Goal: Information Seeking & Learning: Find specific fact

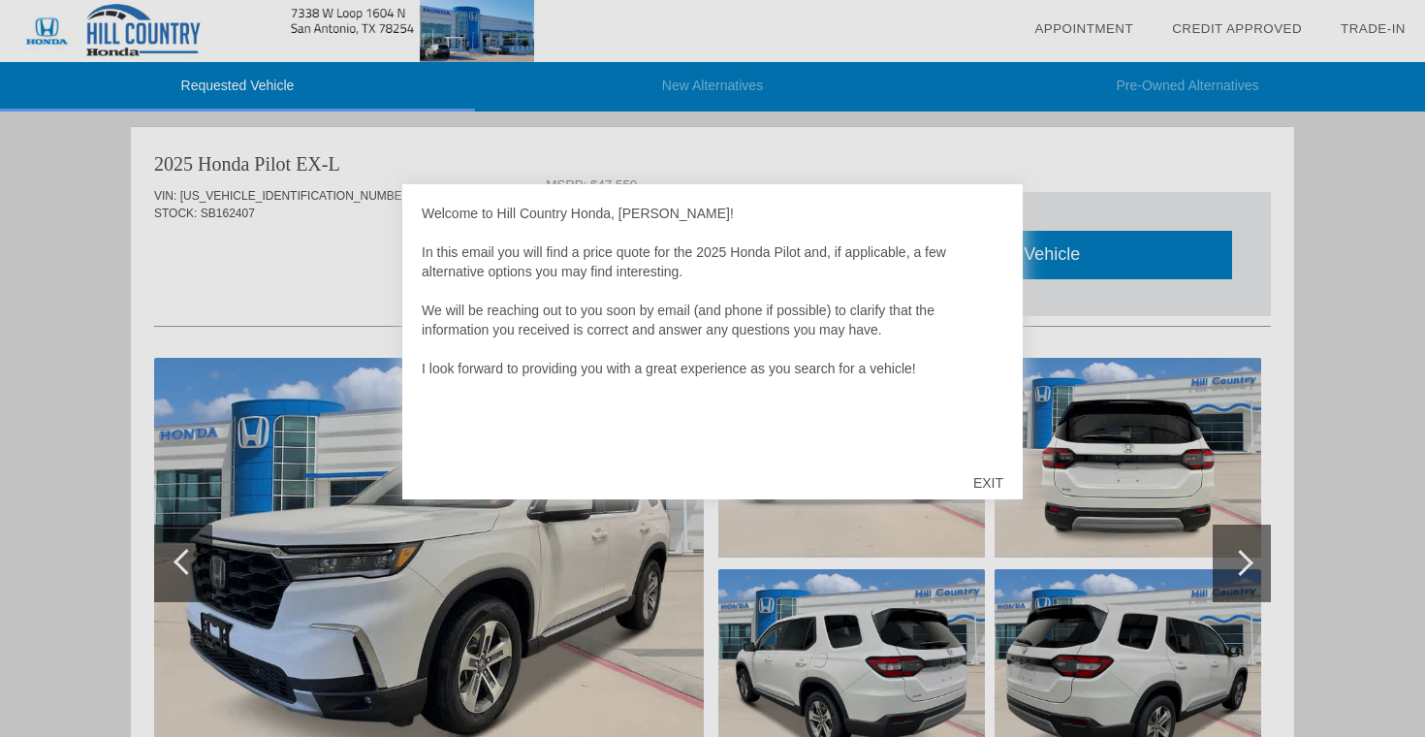
click at [979, 480] on div "EXIT" at bounding box center [988, 483] width 69 height 58
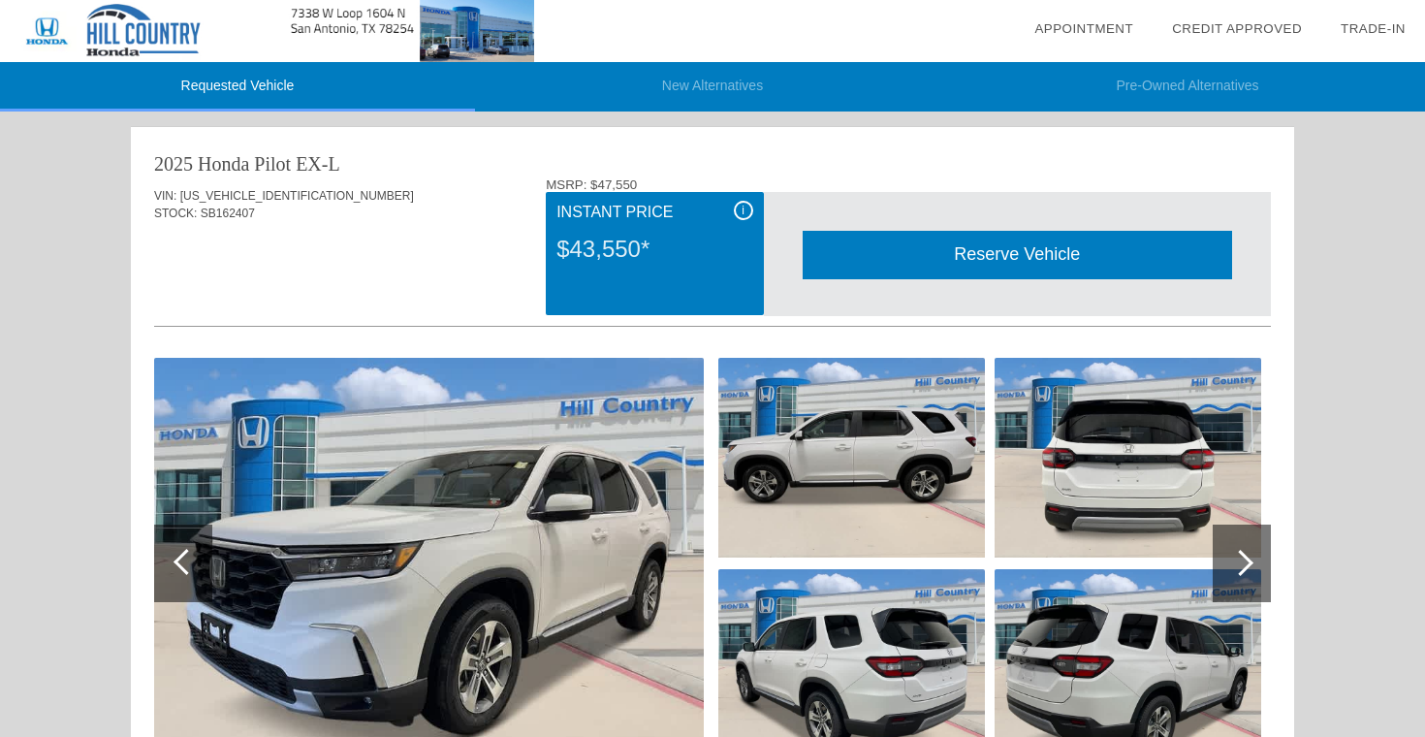
click at [739, 213] on div "i" at bounding box center [743, 210] width 19 height 19
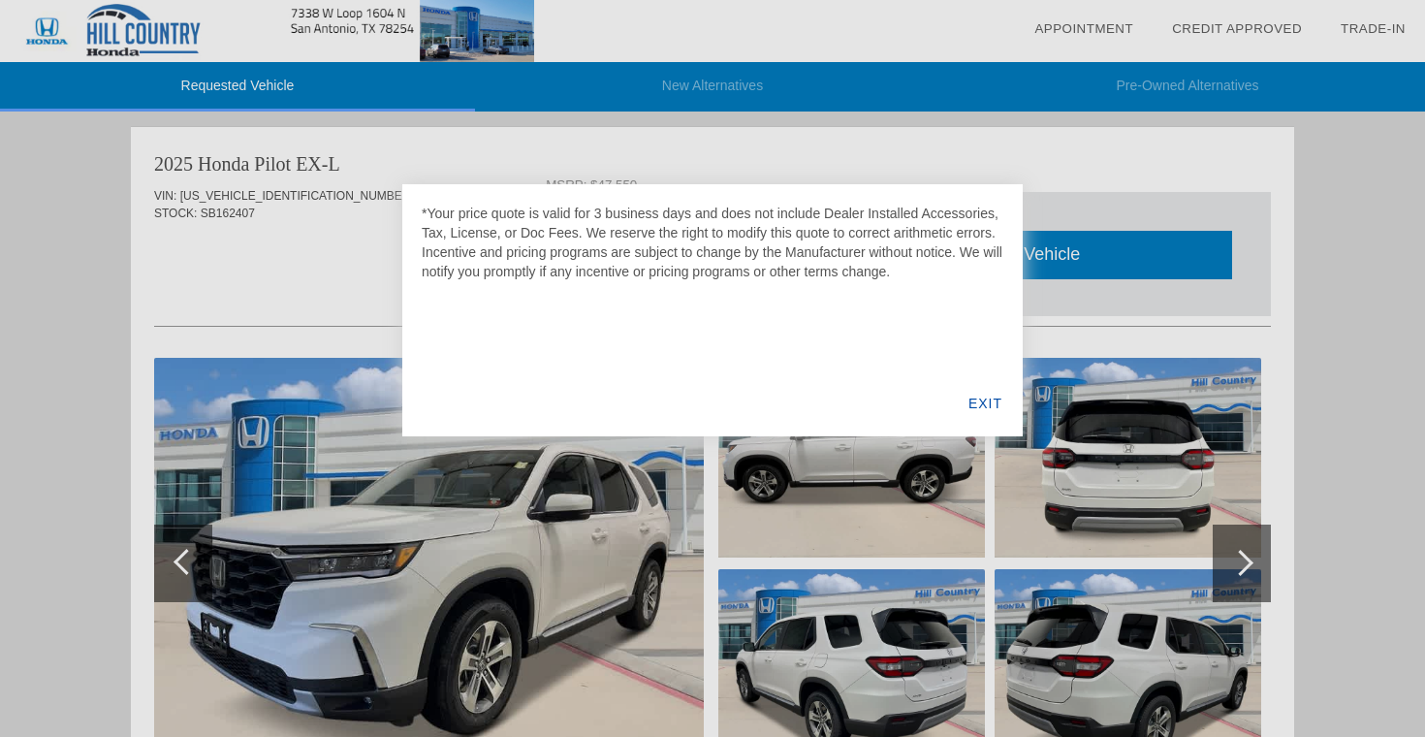
click at [260, 294] on div at bounding box center [712, 368] width 1425 height 737
click at [997, 409] on div "EXIT" at bounding box center [985, 403] width 75 height 66
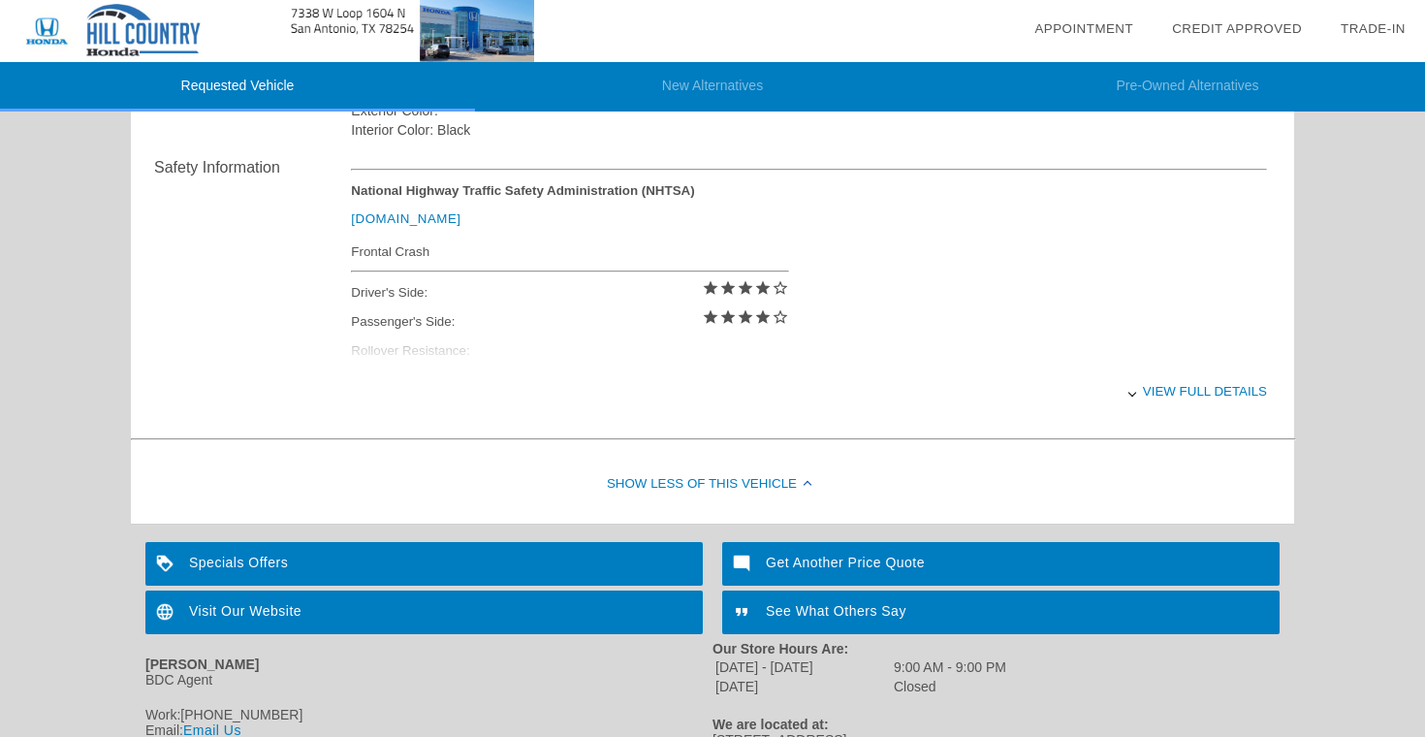
scroll to position [876, 0]
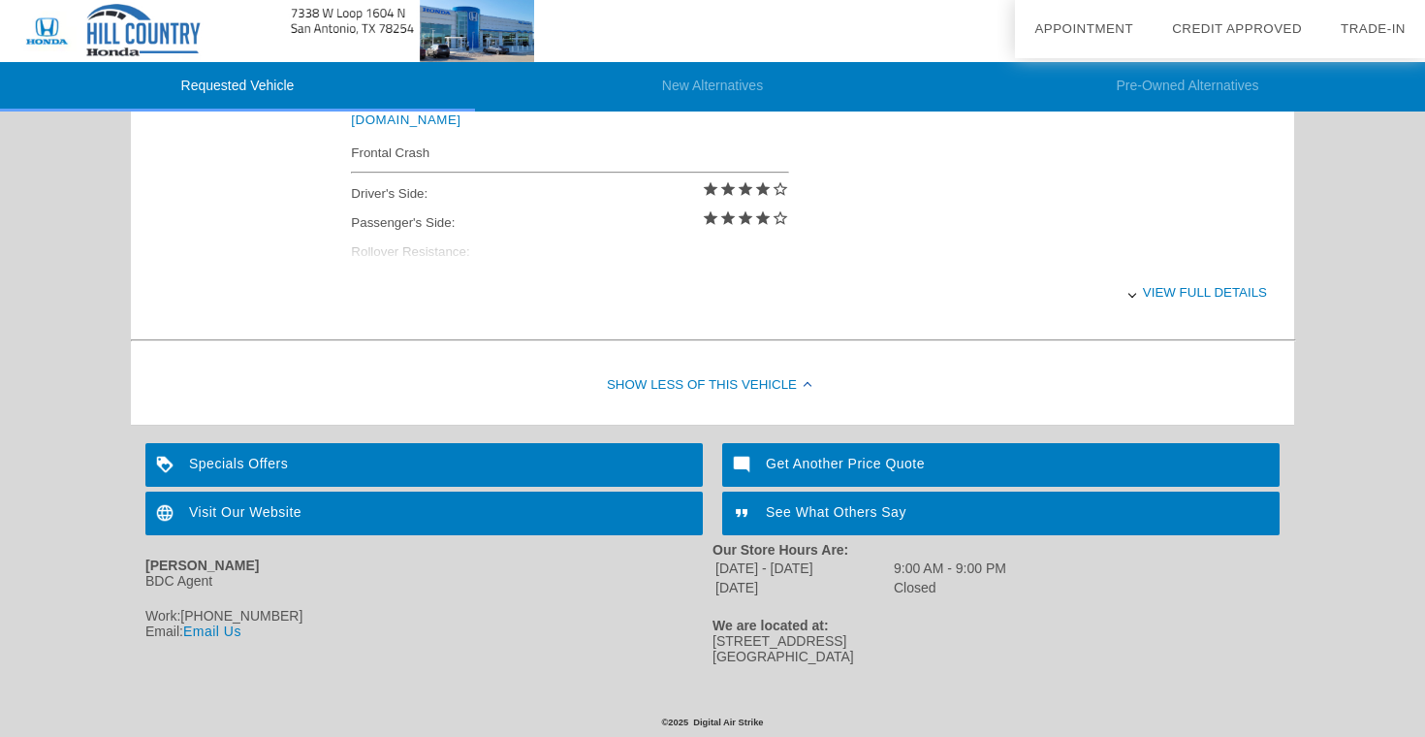
click at [293, 462] on div "Specials Offers" at bounding box center [424, 465] width 558 height 44
click at [792, 456] on div "Get Another Price Quote" at bounding box center [1001, 465] width 558 height 44
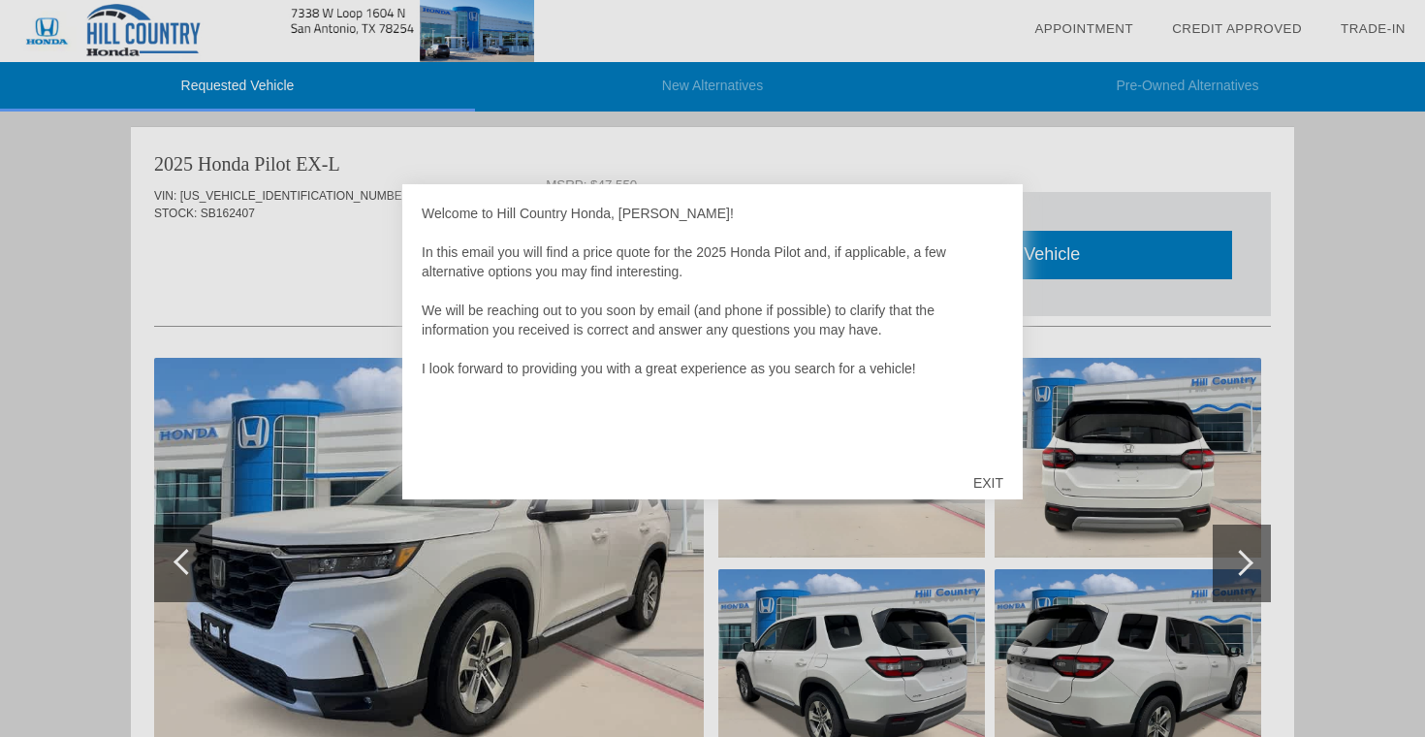
click at [990, 487] on div "EXIT" at bounding box center [988, 483] width 69 height 58
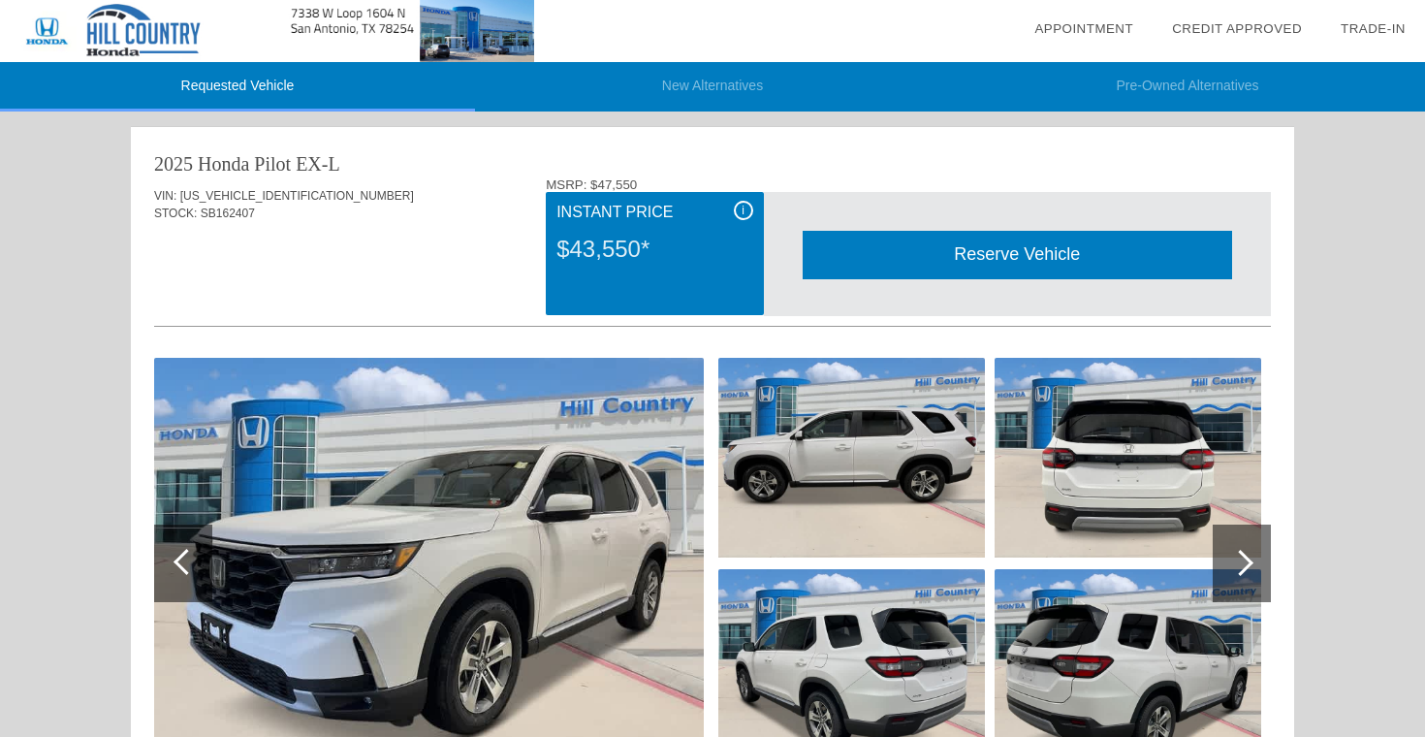
click at [737, 219] on div "Instant Price" at bounding box center [655, 212] width 196 height 23
click at [749, 209] on div "i" at bounding box center [743, 210] width 19 height 19
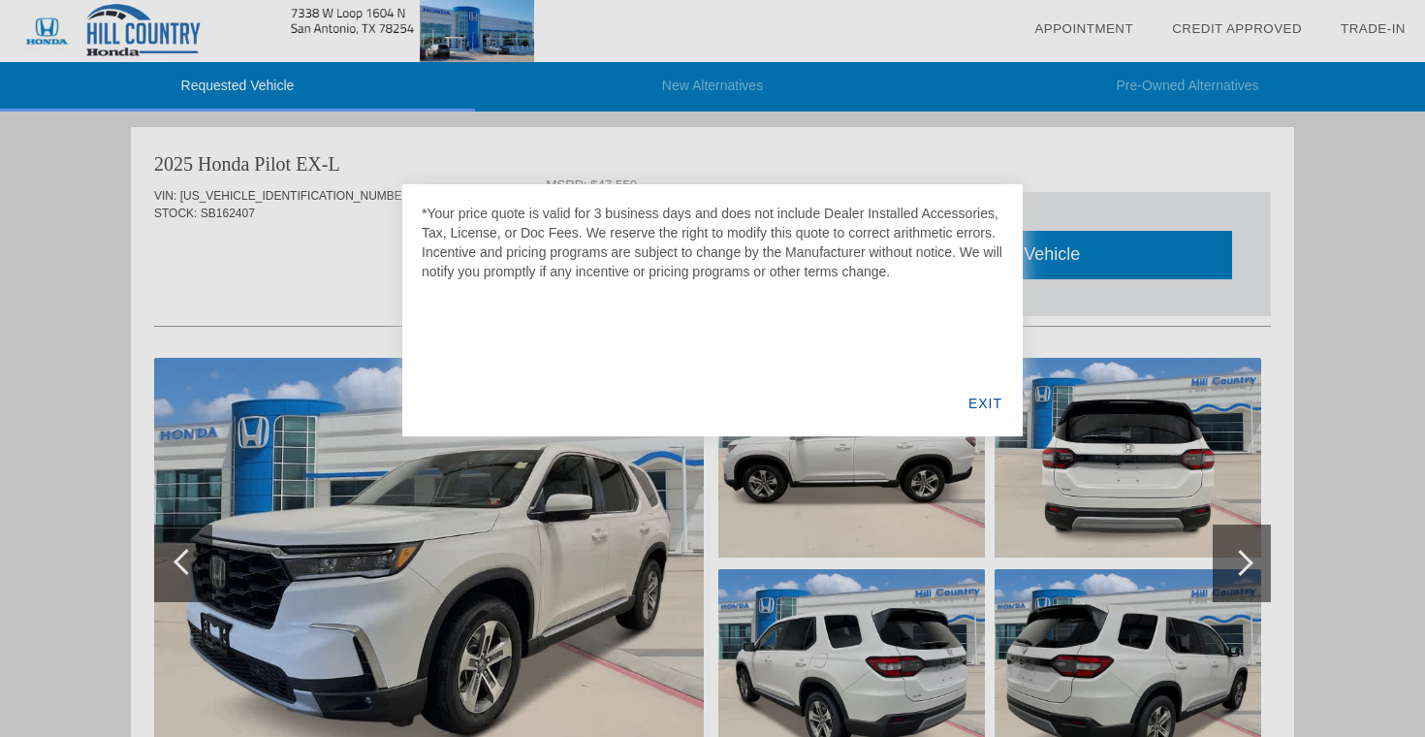
click at [318, 289] on div at bounding box center [712, 368] width 1425 height 737
click at [984, 407] on div "EXIT" at bounding box center [985, 403] width 75 height 66
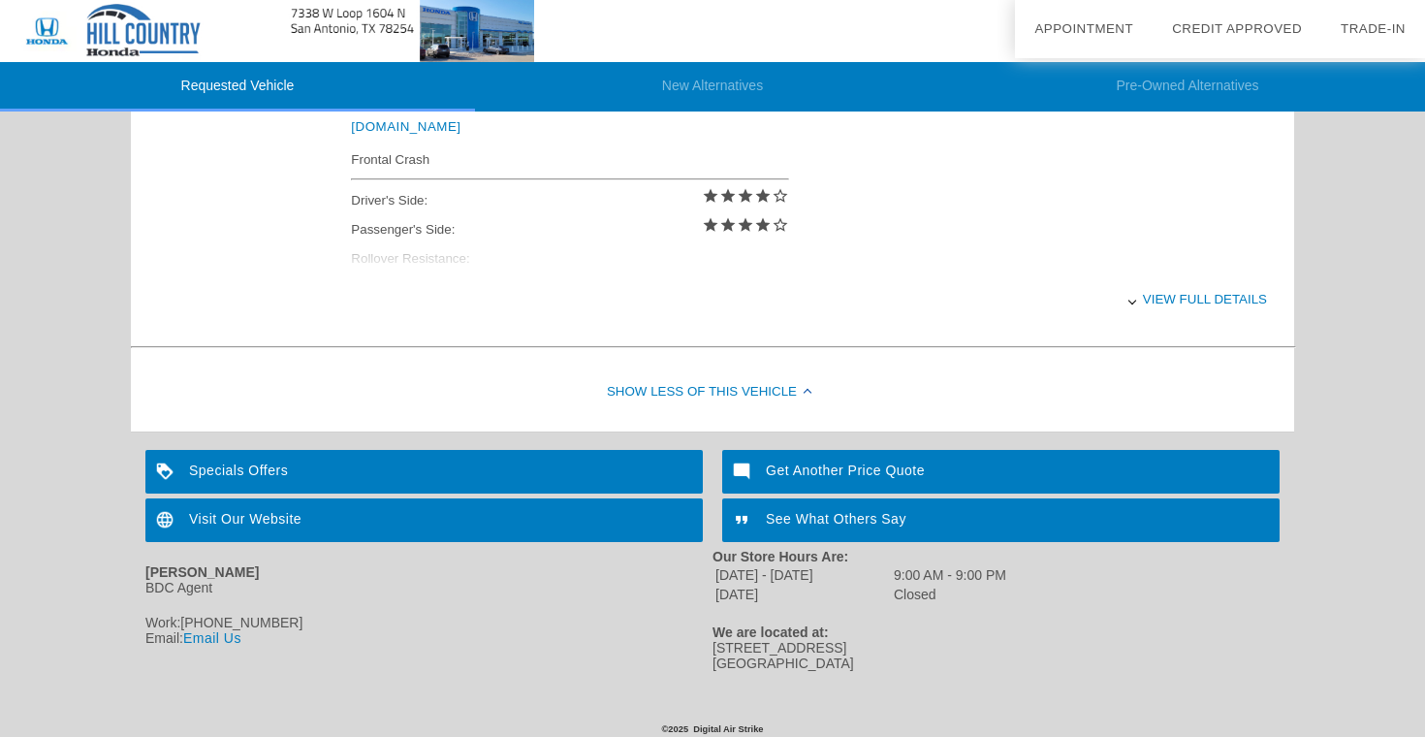
scroll to position [876, 0]
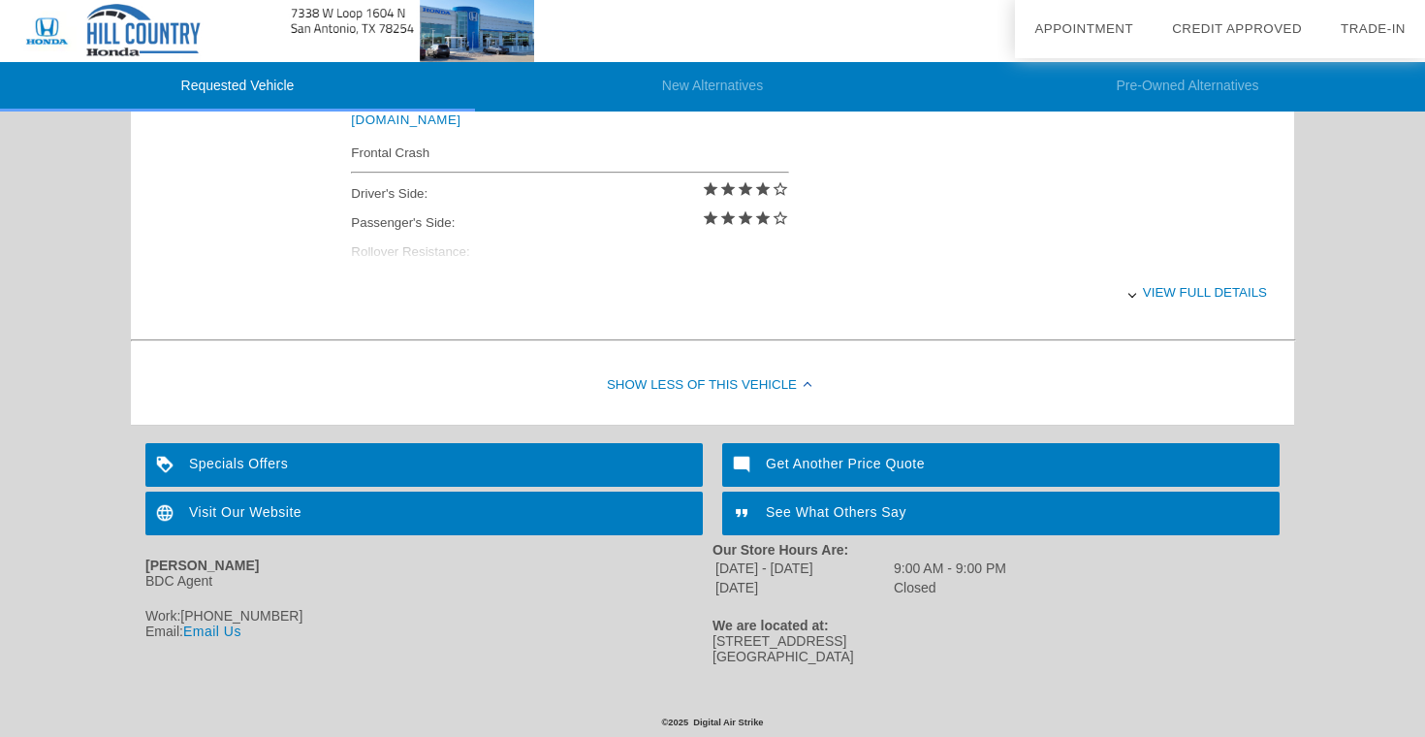
click at [804, 457] on div "Get Another Price Quote" at bounding box center [1001, 465] width 558 height 44
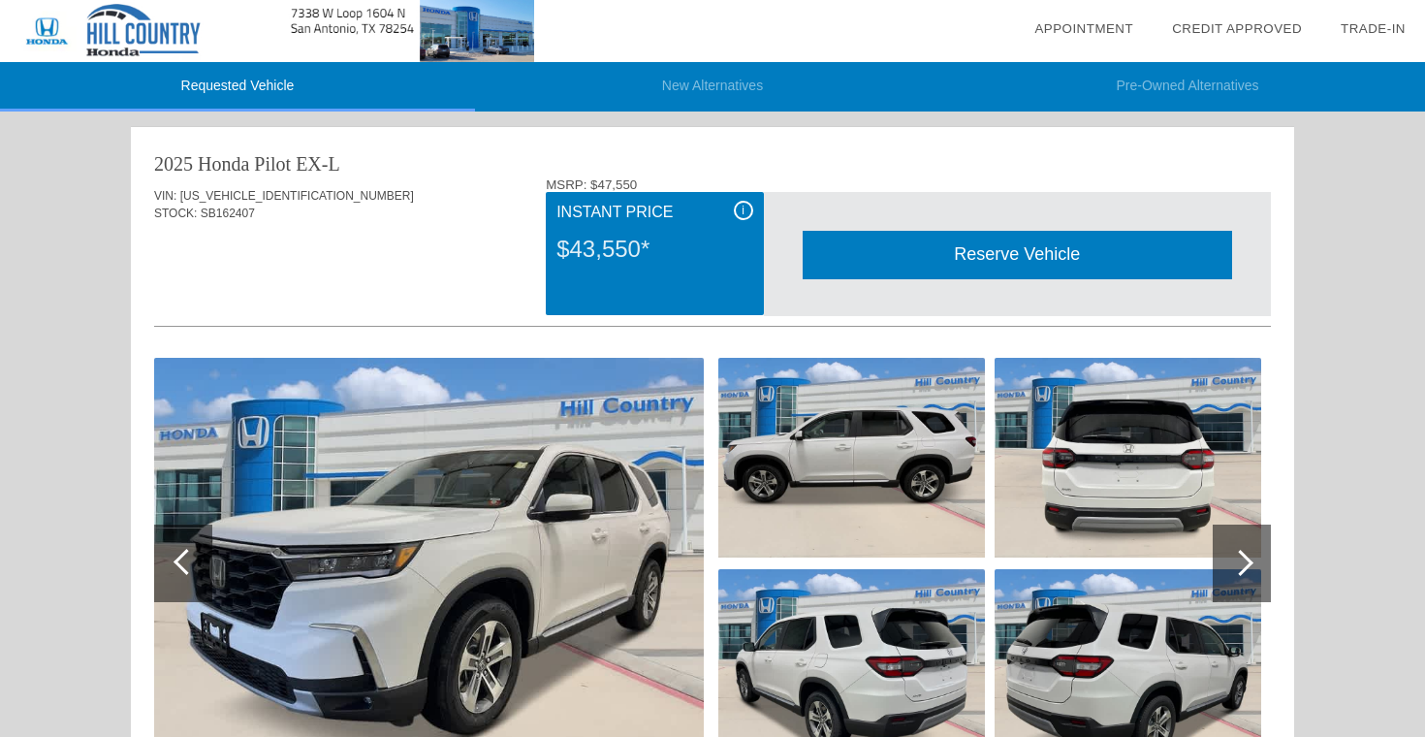
click at [740, 212] on div "i" at bounding box center [743, 210] width 19 height 19
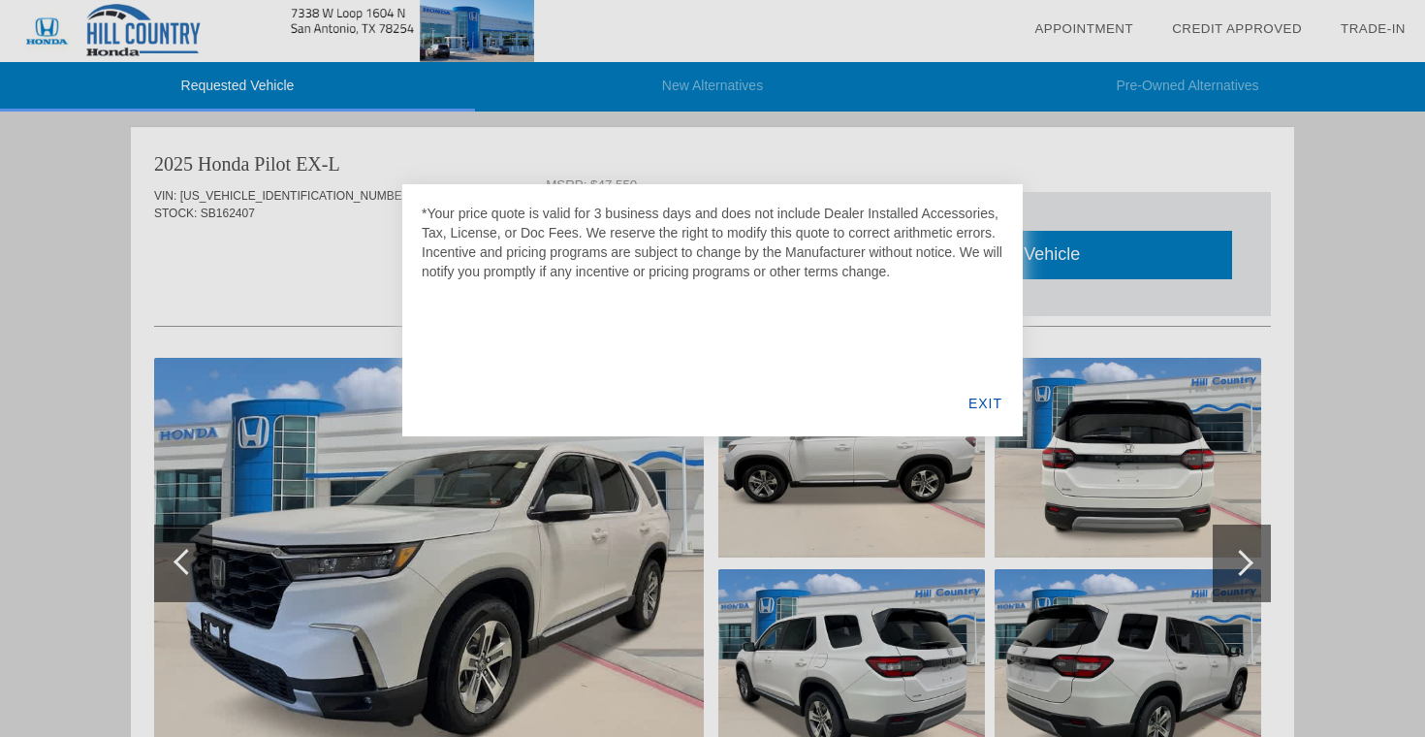
click at [998, 400] on div "EXIT" at bounding box center [985, 403] width 75 height 66
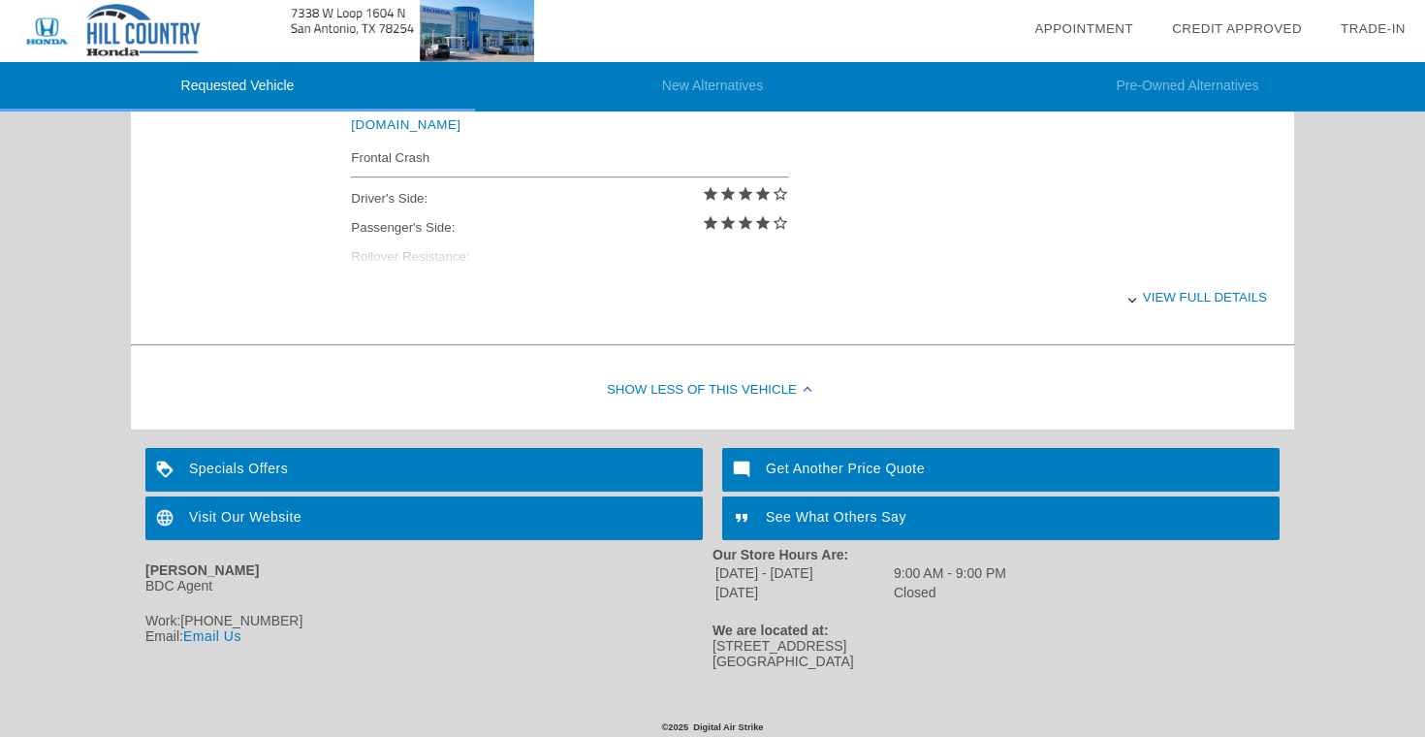
scroll to position [872, 0]
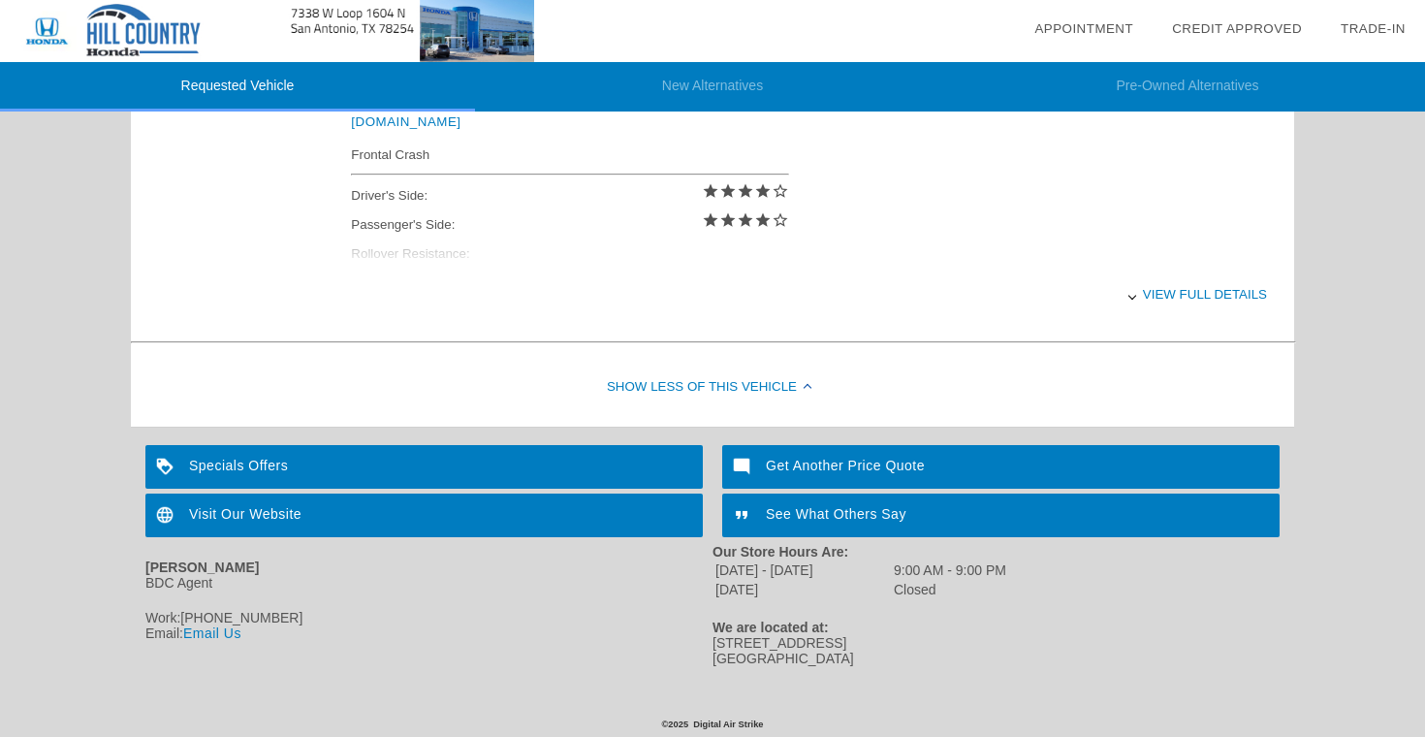
click at [1195, 298] on div "View full details" at bounding box center [809, 295] width 916 height 48
click at [809, 386] on div at bounding box center [808, 388] width 8 height 8
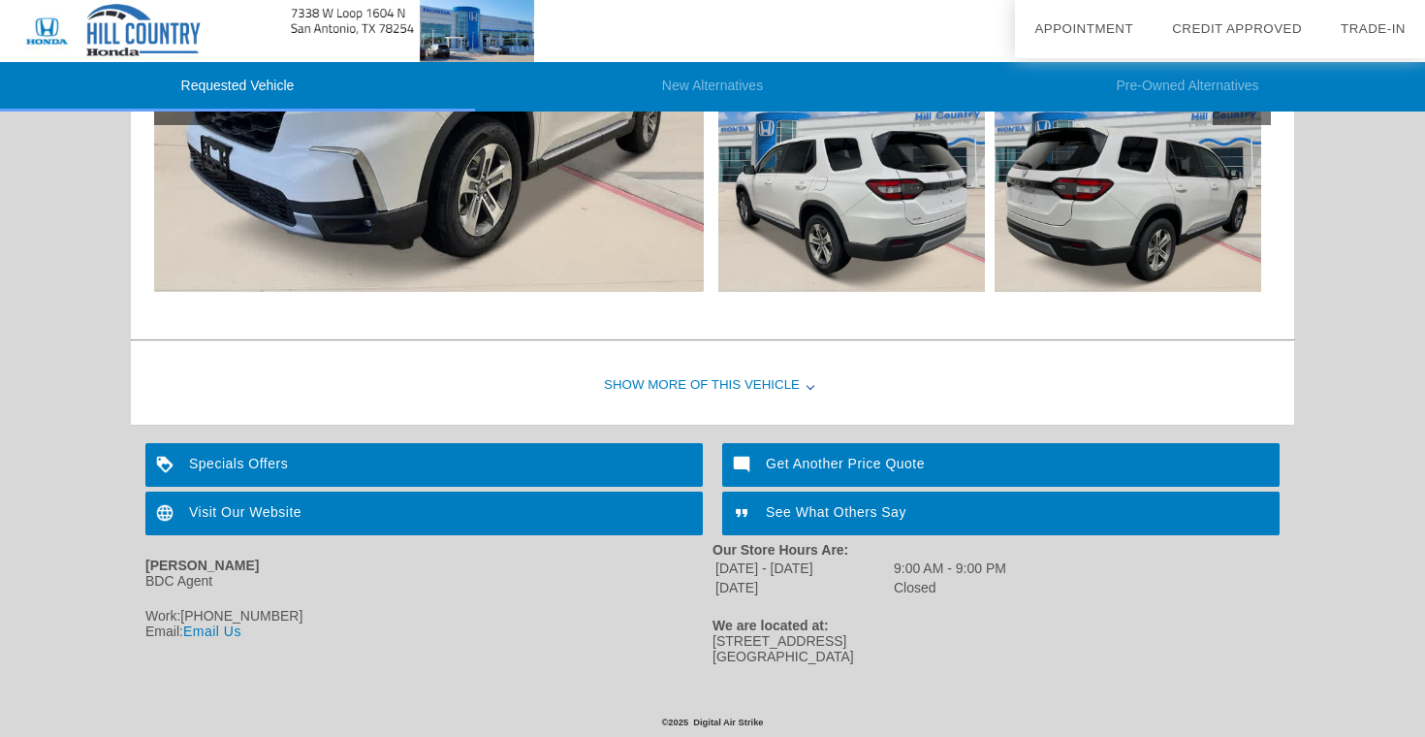
click at [809, 386] on div at bounding box center [811, 386] width 8 height 8
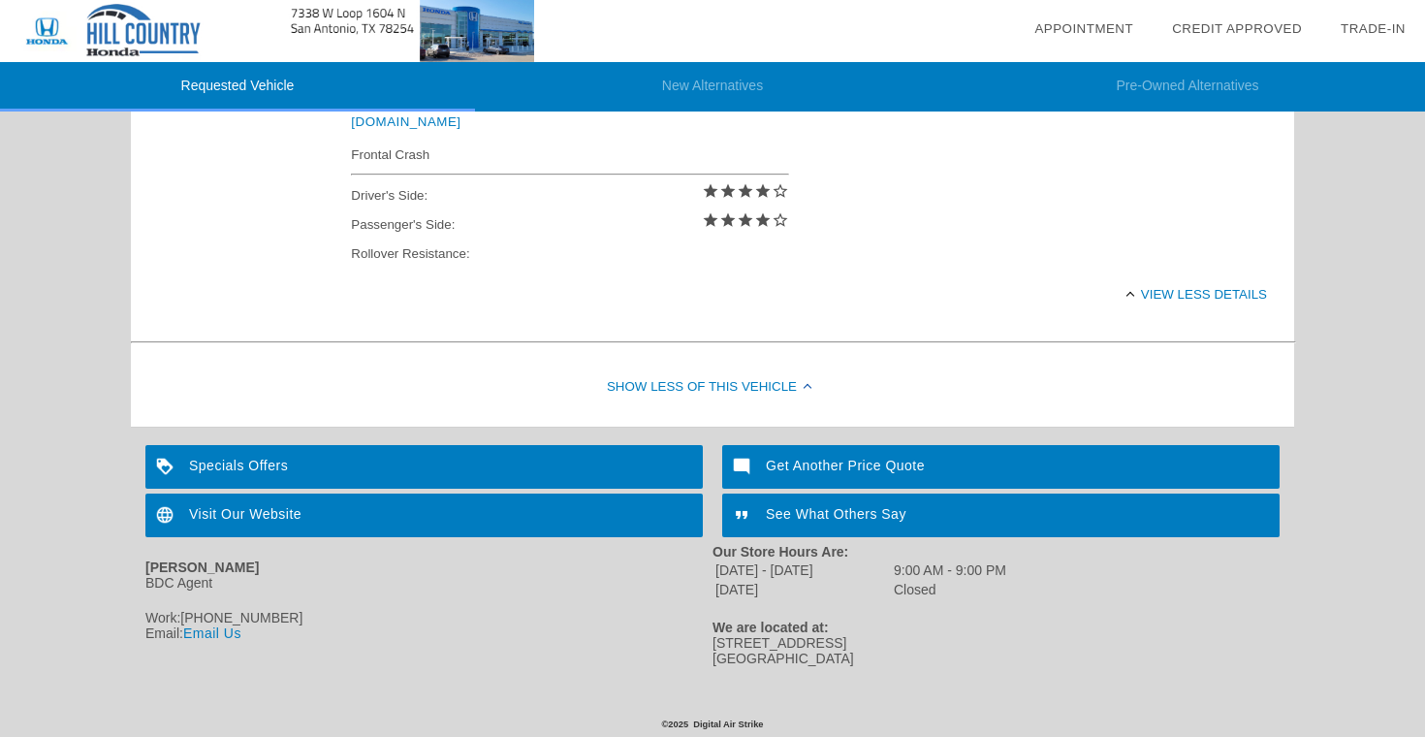
scroll to position [876, 0]
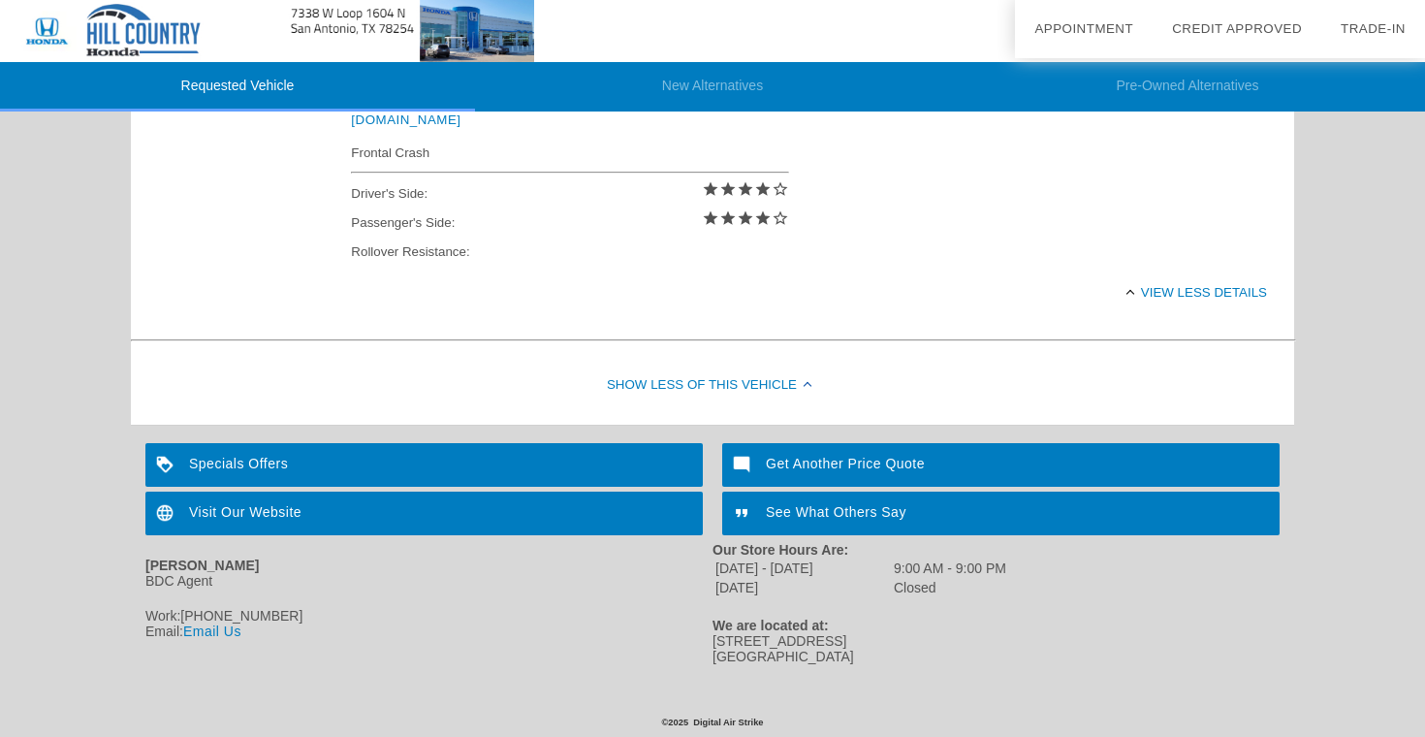
click at [208, 472] on div "Specials Offers" at bounding box center [424, 465] width 558 height 44
click at [770, 461] on div "Get Another Price Quote" at bounding box center [1001, 465] width 558 height 44
click at [845, 508] on div "See What Others Say" at bounding box center [1001, 514] width 558 height 44
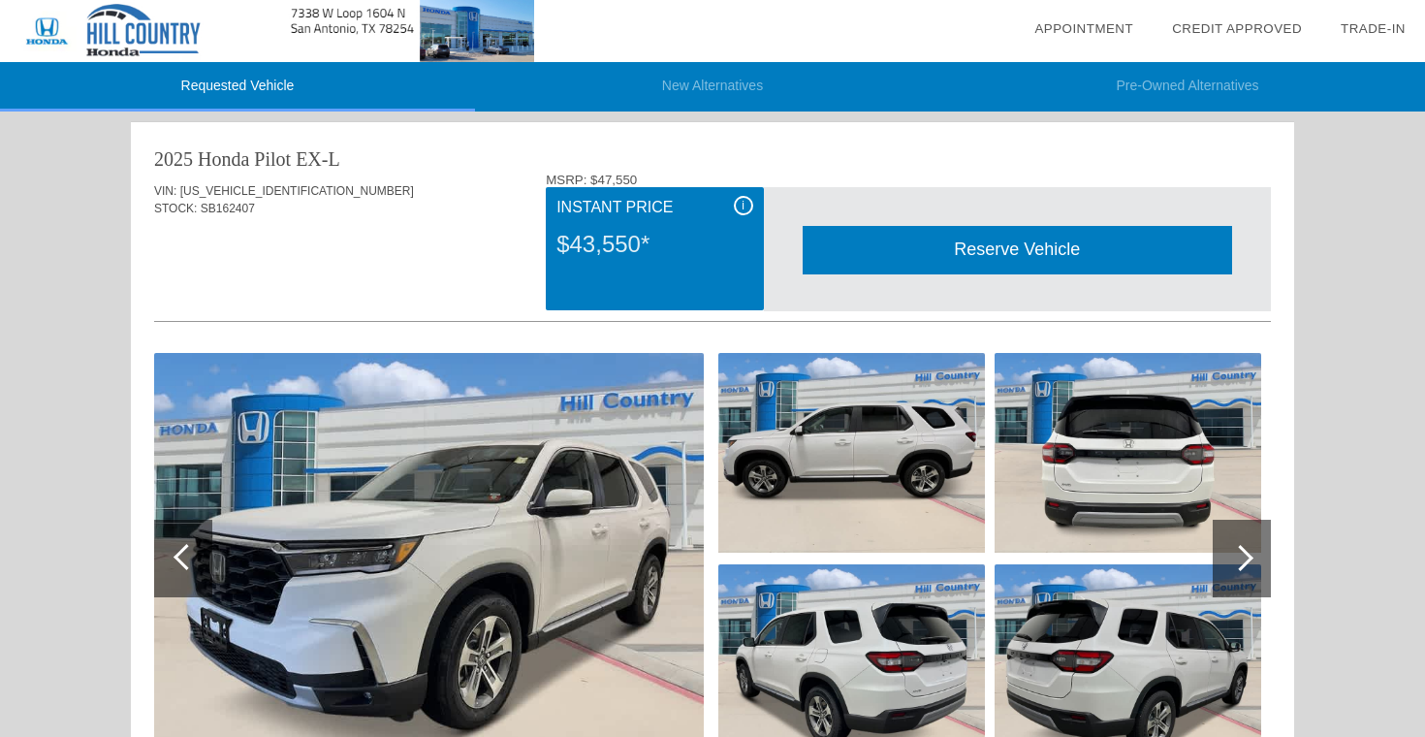
scroll to position [0, 0]
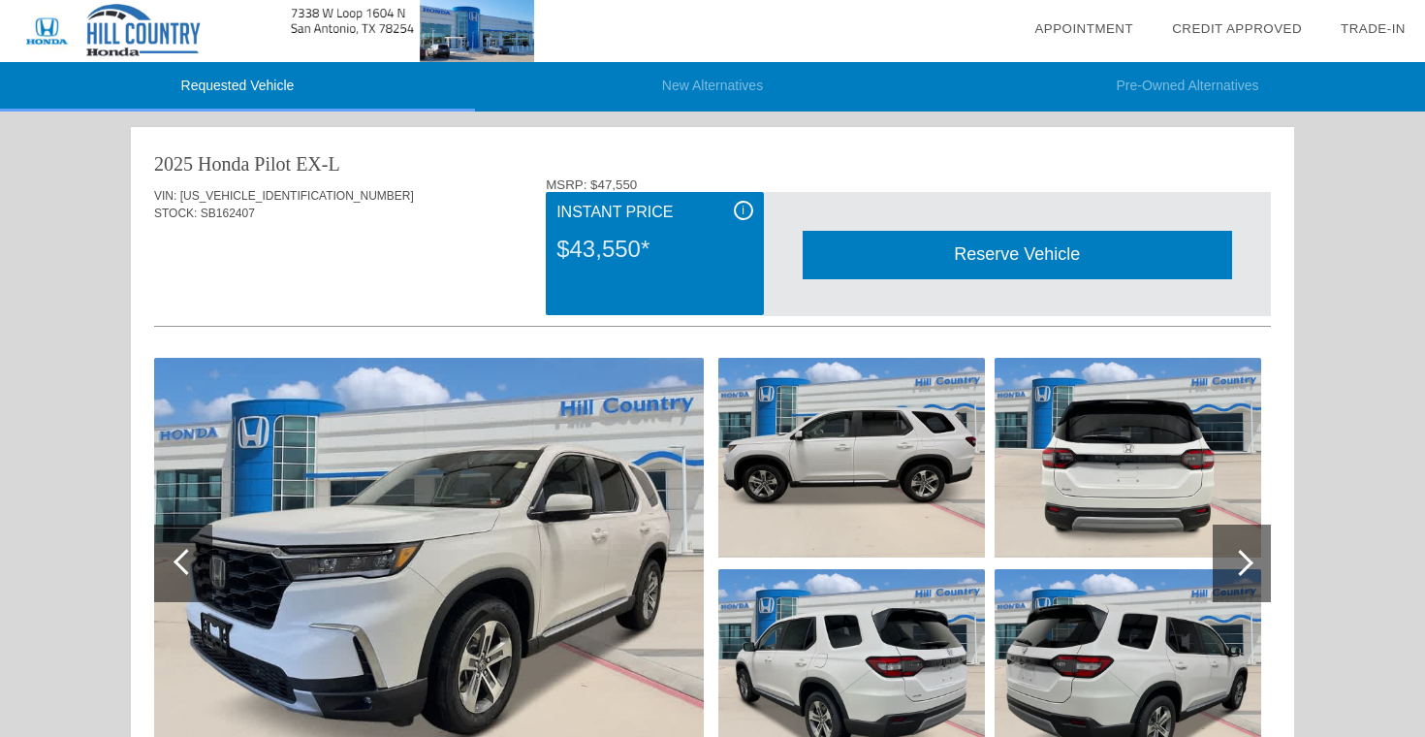
click at [664, 225] on div "$43,550*" at bounding box center [655, 249] width 196 height 50
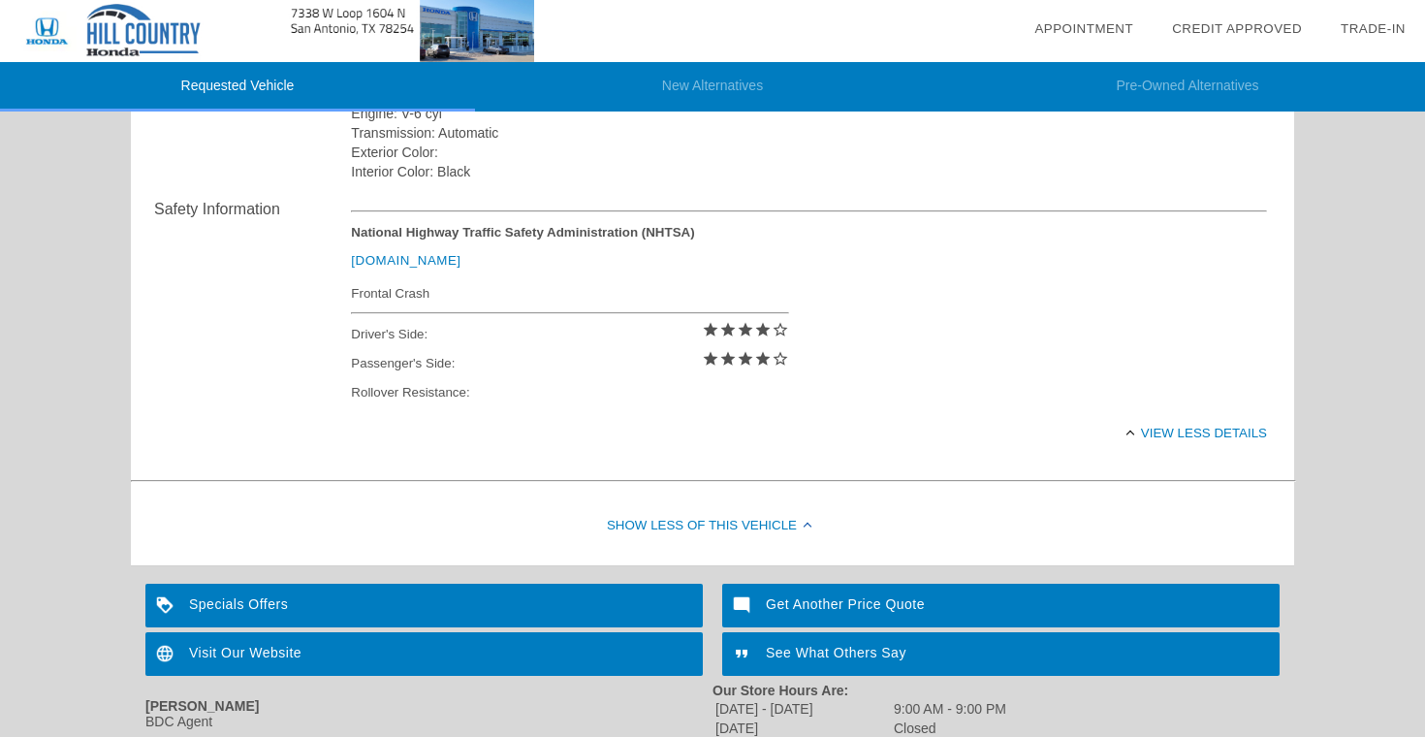
scroll to position [781, 0]
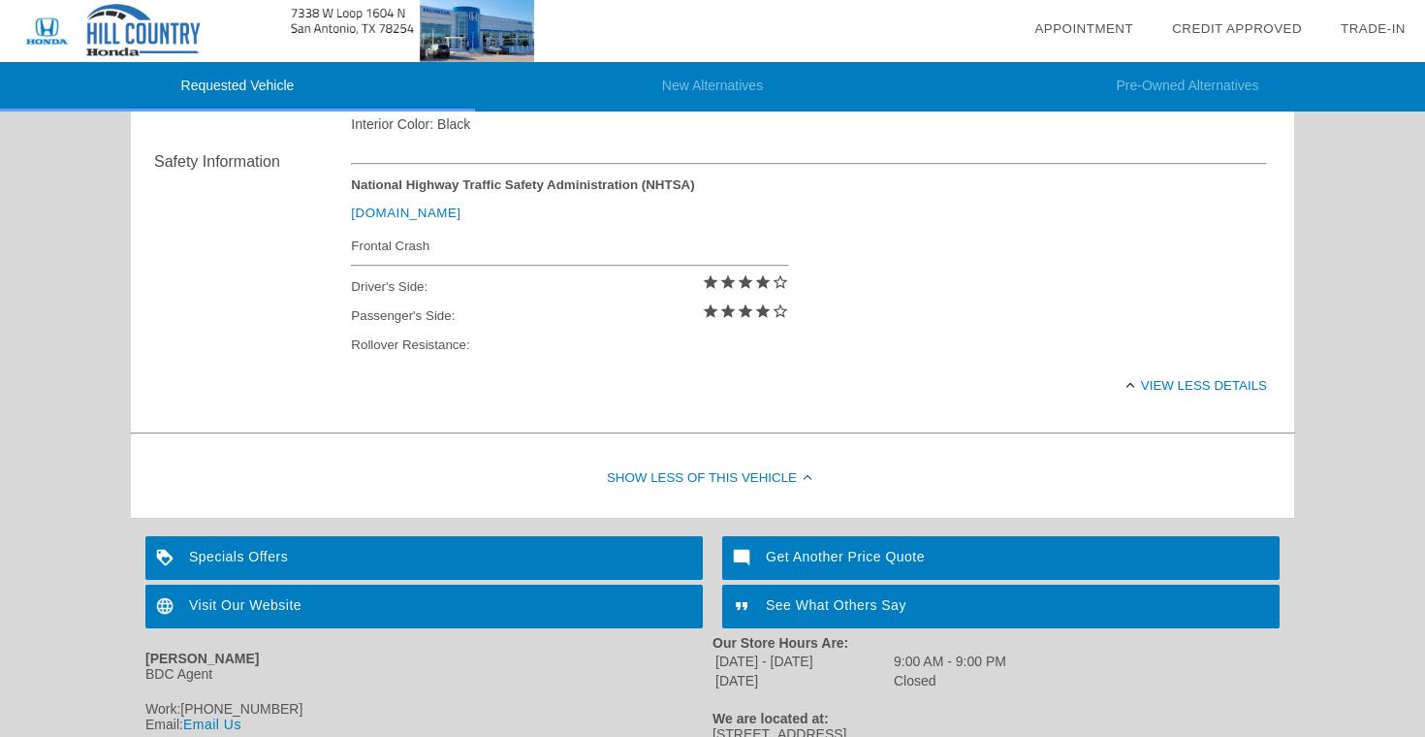
click at [816, 560] on div "Get Another Price Quote" at bounding box center [1001, 558] width 558 height 44
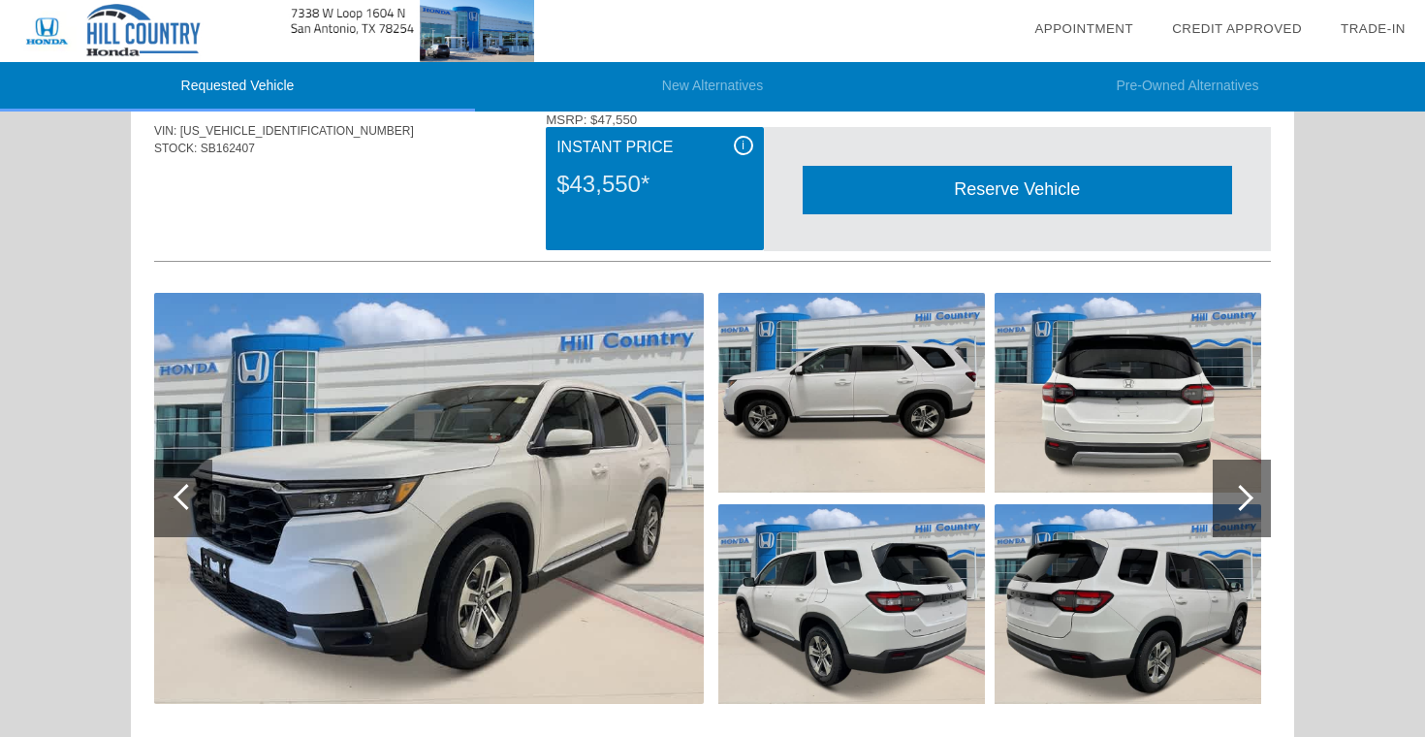
scroll to position [61, 0]
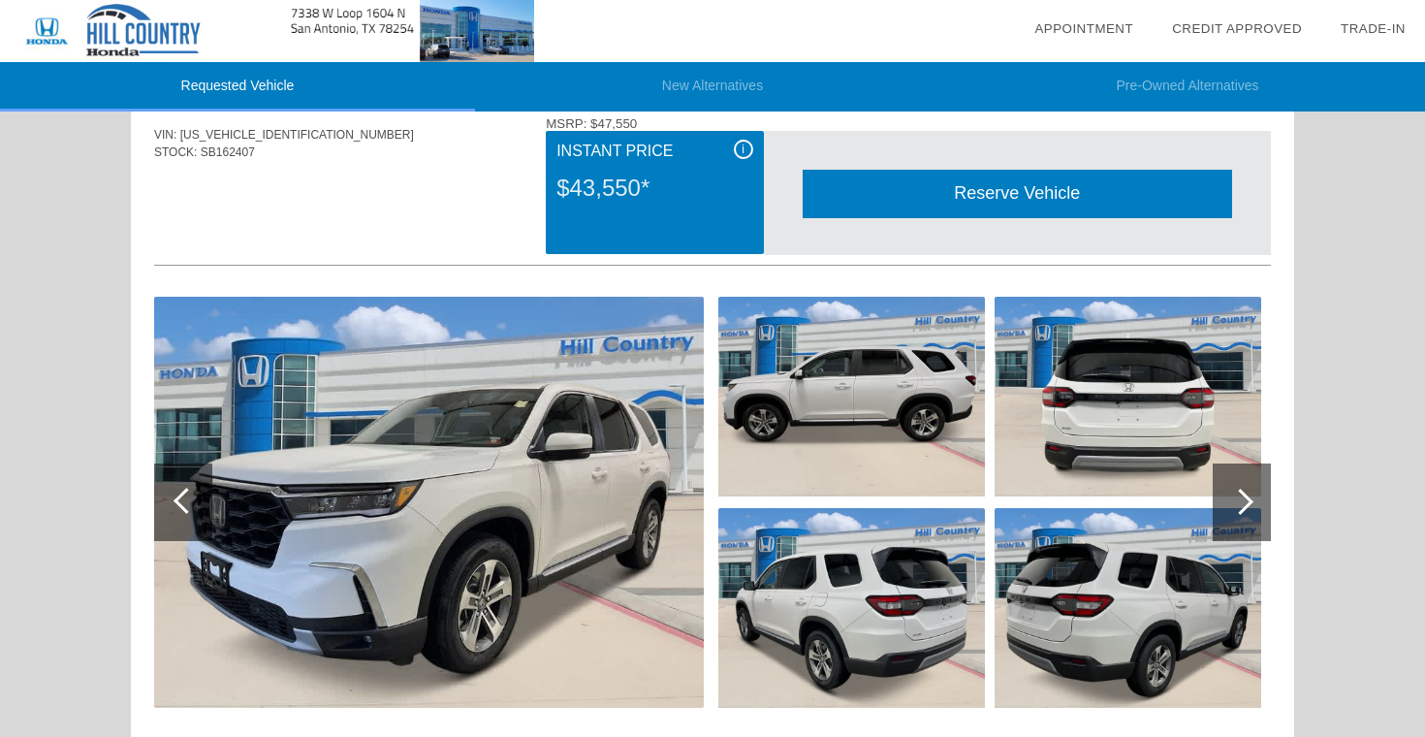
drag, startPoint x: 646, startPoint y: 192, endPoint x: 556, endPoint y: 197, distance: 90.3
click at [556, 197] on div "i Instant Price $43,550*" at bounding box center [654, 192] width 217 height 123
copy div "$43,550*"
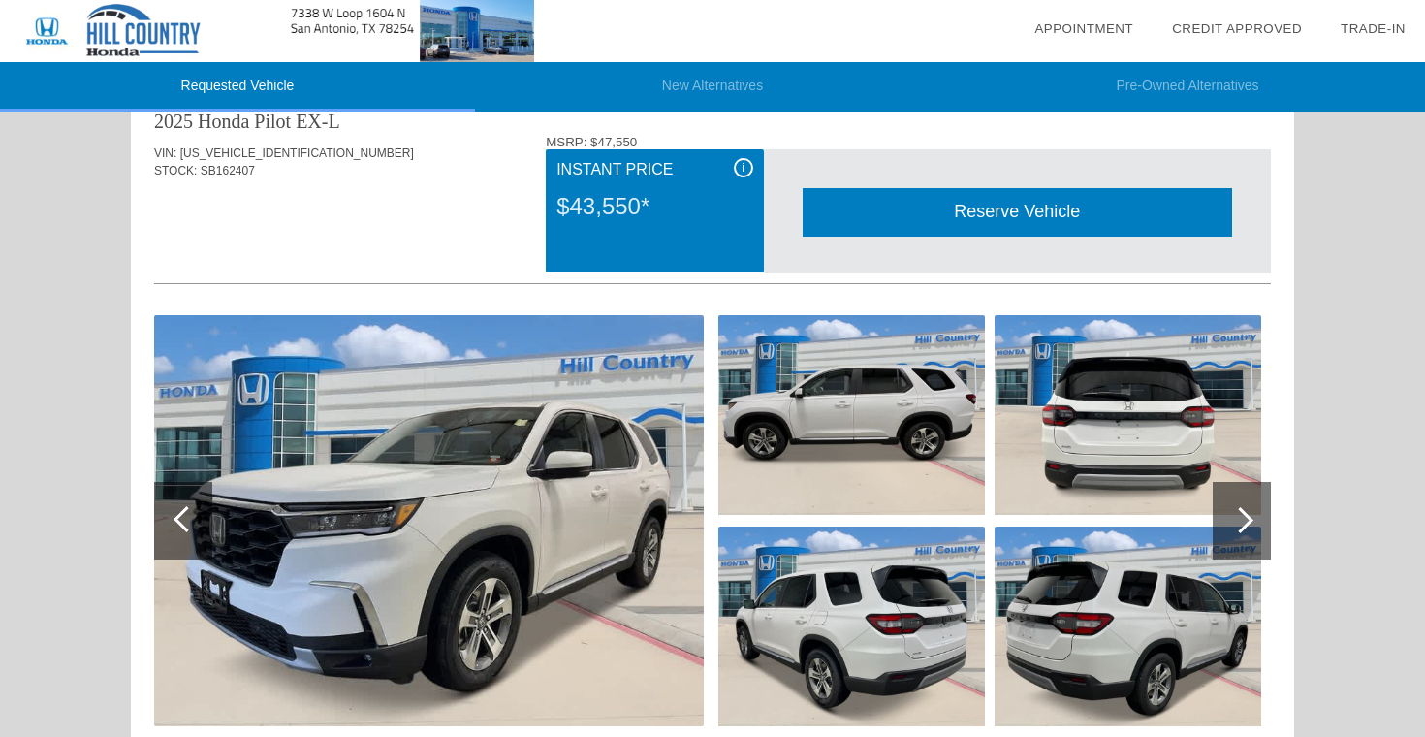
scroll to position [10, 0]
